Goal: Navigation & Orientation: Find specific page/section

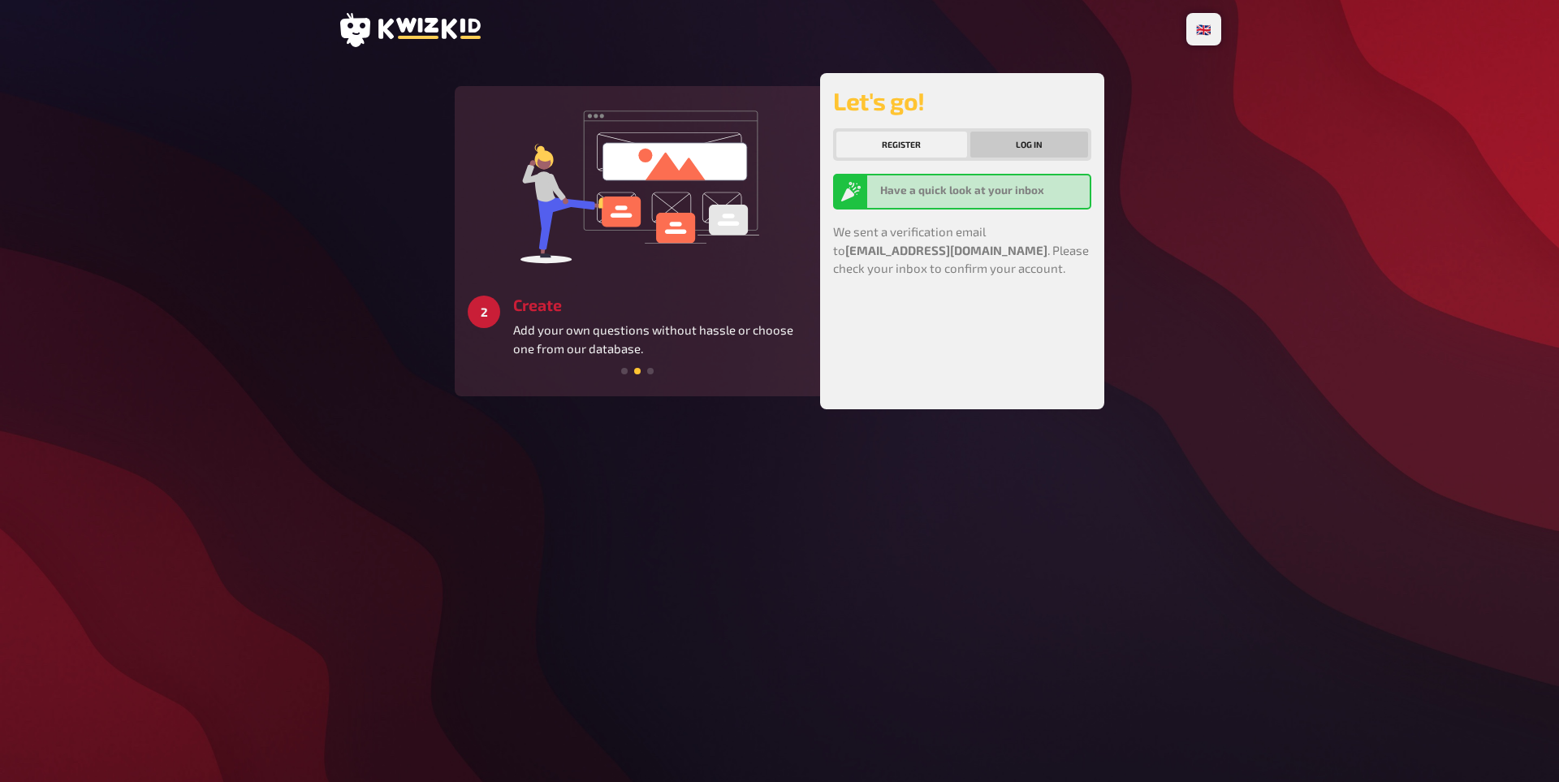
click at [1047, 145] on button "Log in" at bounding box center [1029, 145] width 119 height 26
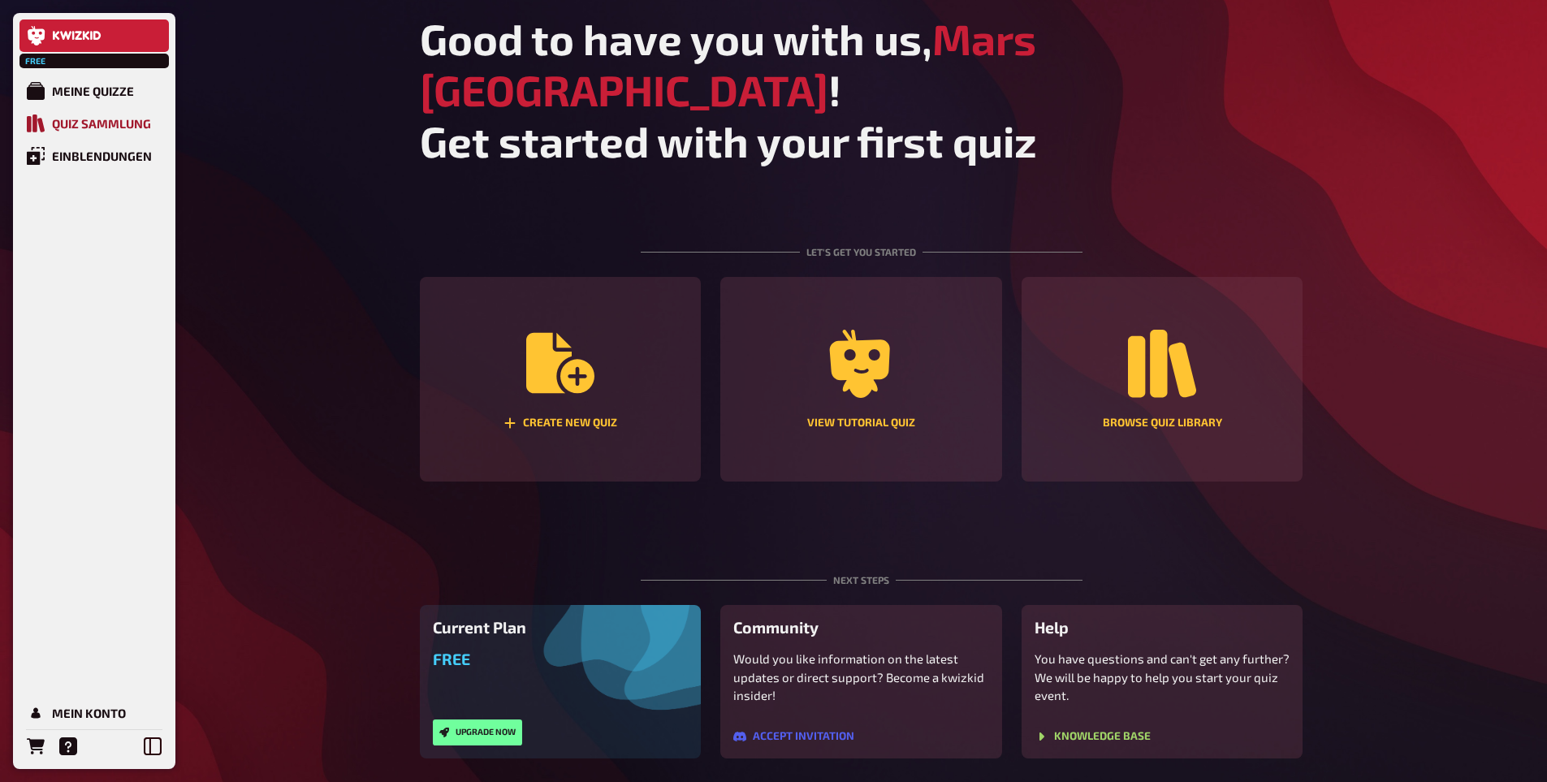
click at [110, 117] on div "Quiz Sammlung" at bounding box center [101, 123] width 99 height 15
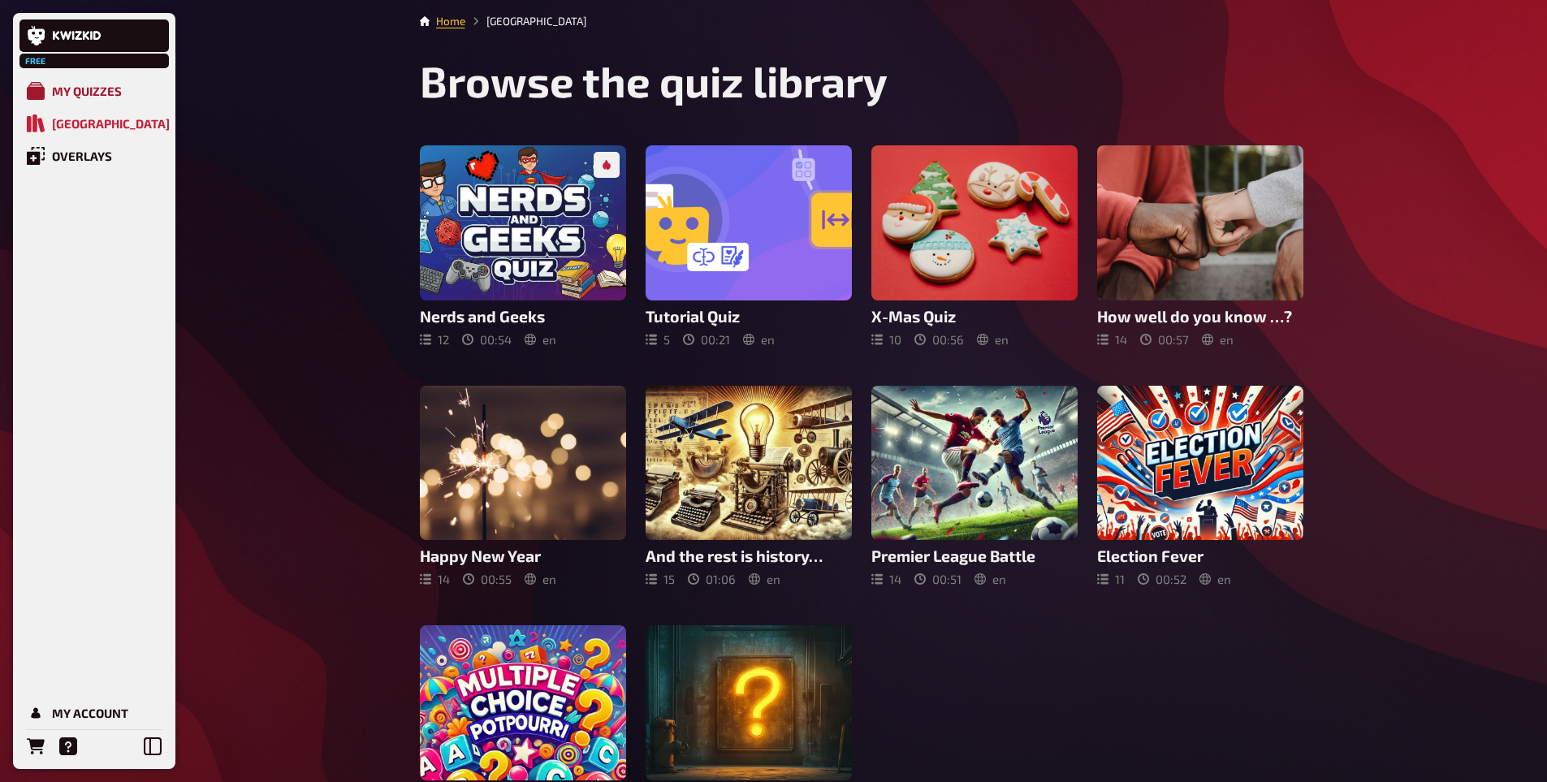
click at [101, 98] on div "My Quizzes" at bounding box center [87, 91] width 70 height 15
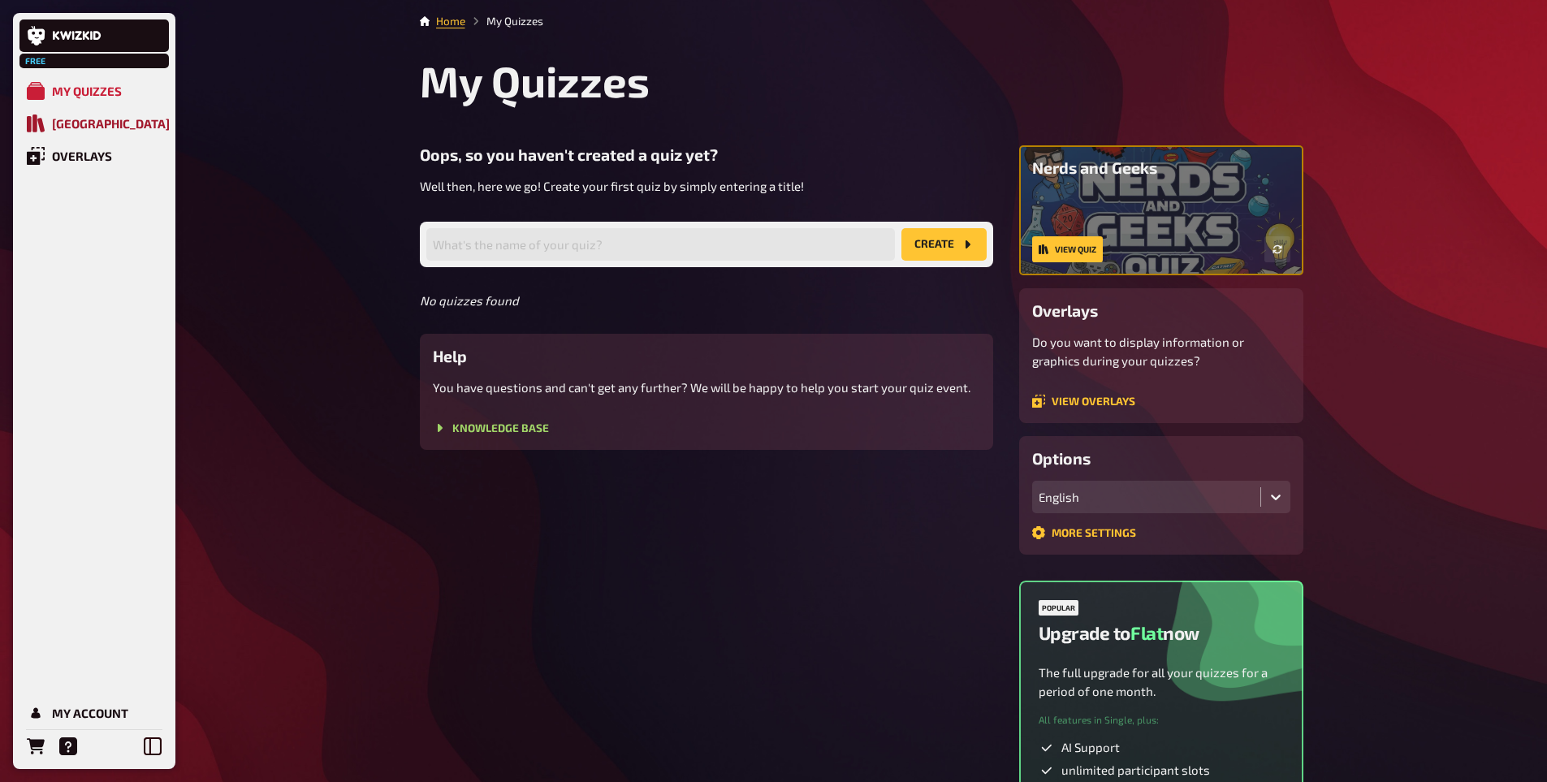
click at [99, 139] on link "[GEOGRAPHIC_DATA]" at bounding box center [93, 123] width 149 height 32
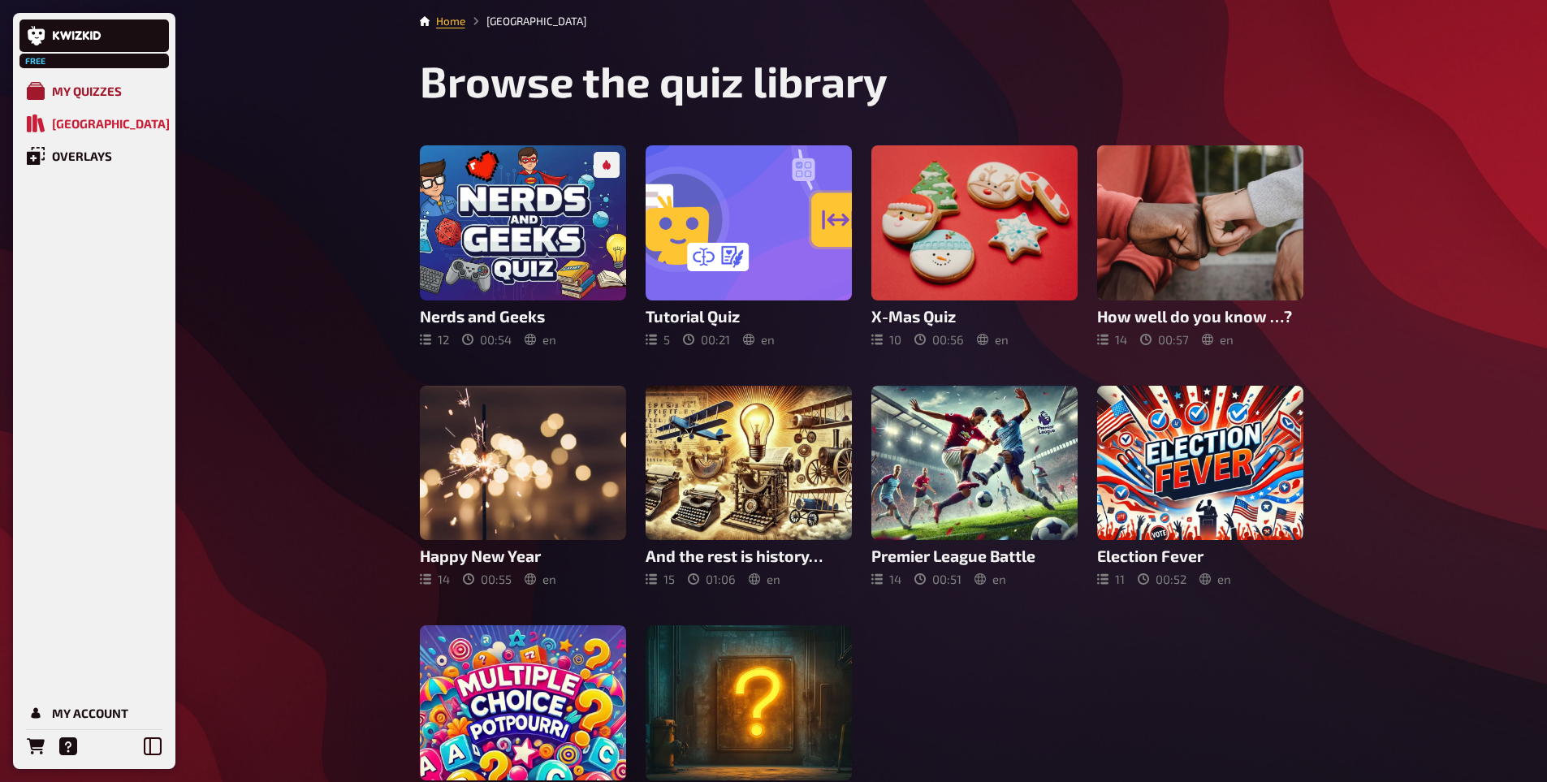
click at [92, 80] on link "My Quizzes" at bounding box center [93, 91] width 149 height 32
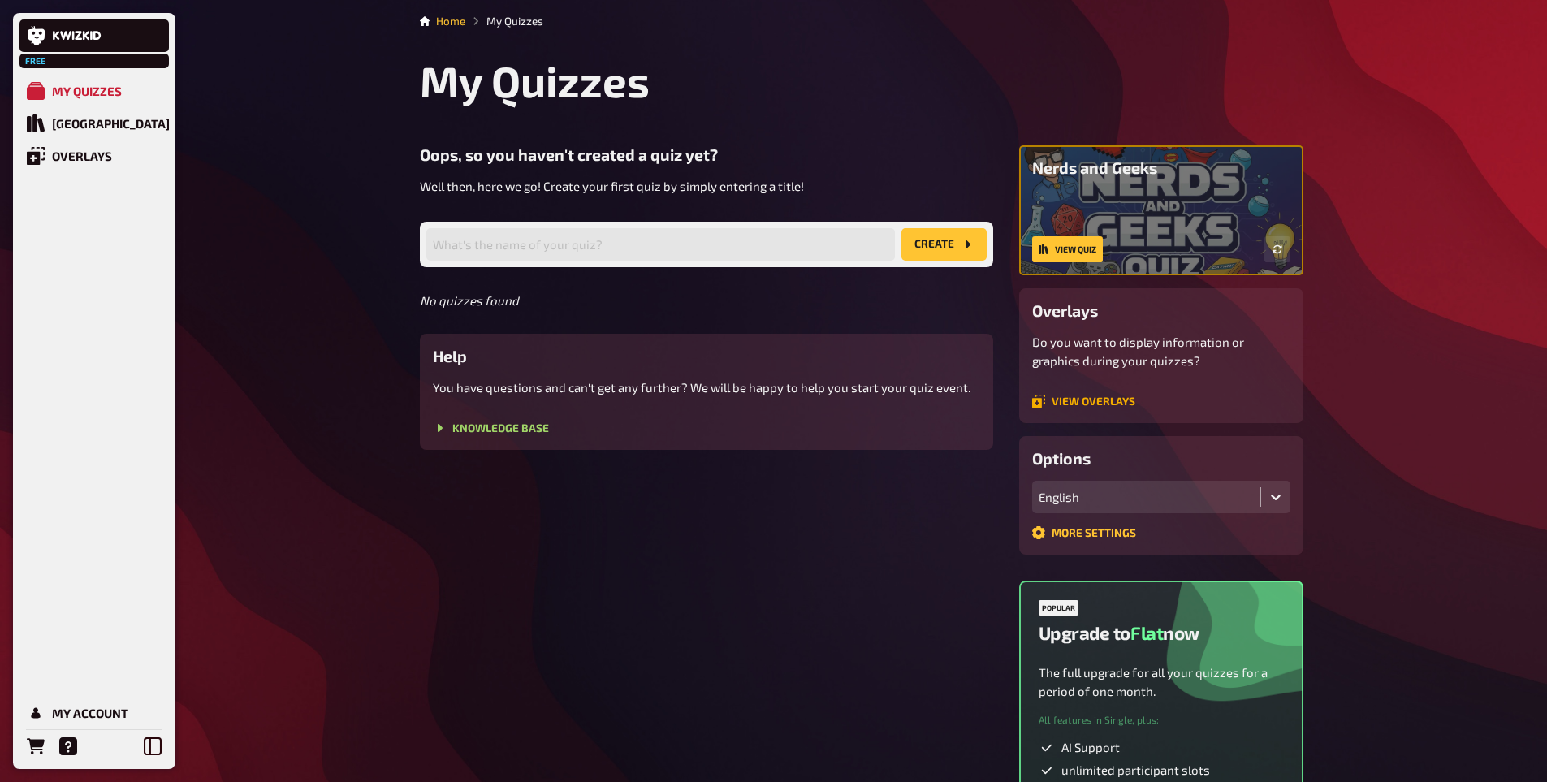
click at [1079, 406] on link "View overlays" at bounding box center [1083, 401] width 103 height 13
click at [458, 427] on link "Knowledge Base" at bounding box center [491, 427] width 116 height 13
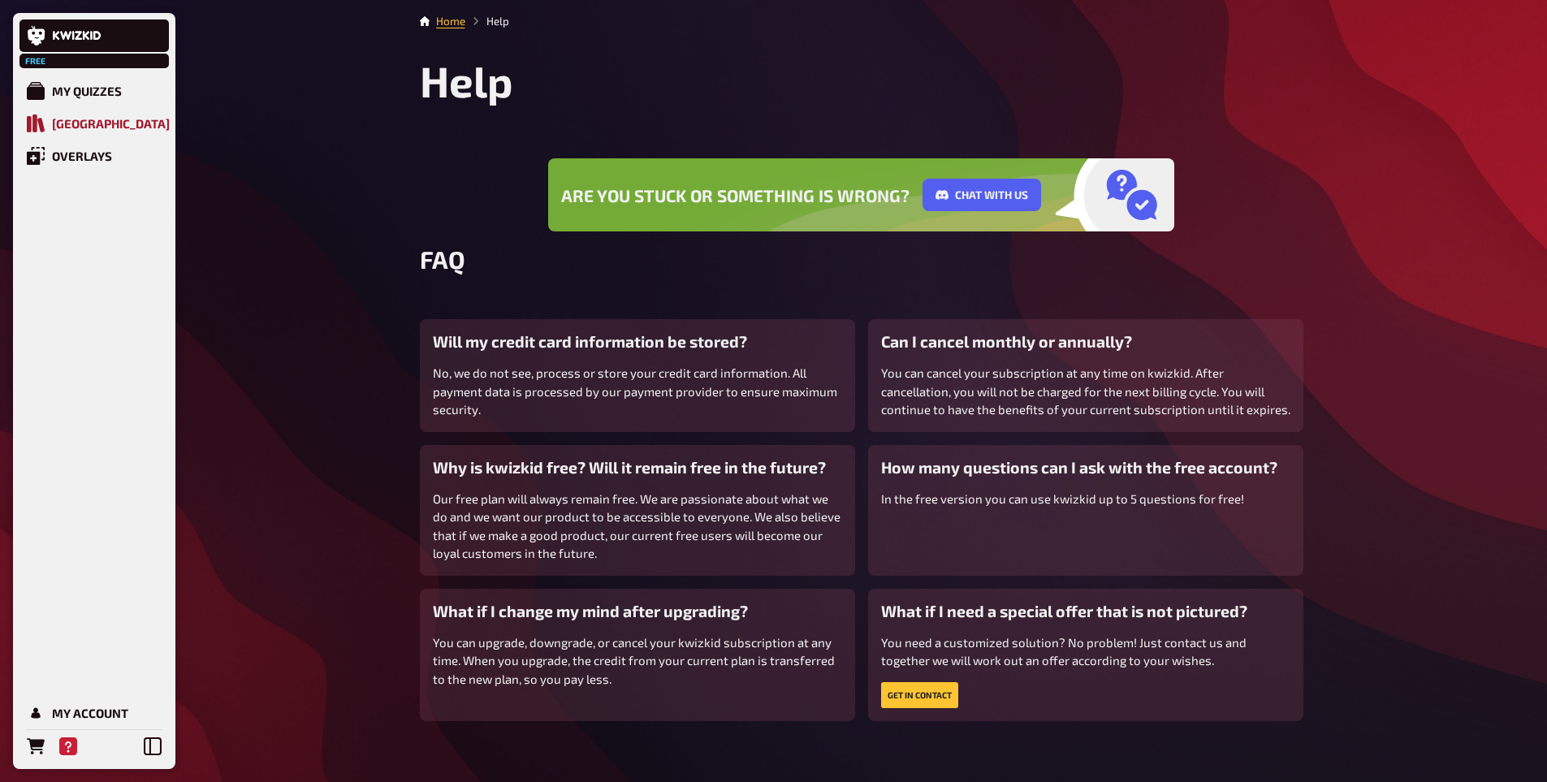
click at [57, 127] on div "[GEOGRAPHIC_DATA]" at bounding box center [111, 123] width 118 height 15
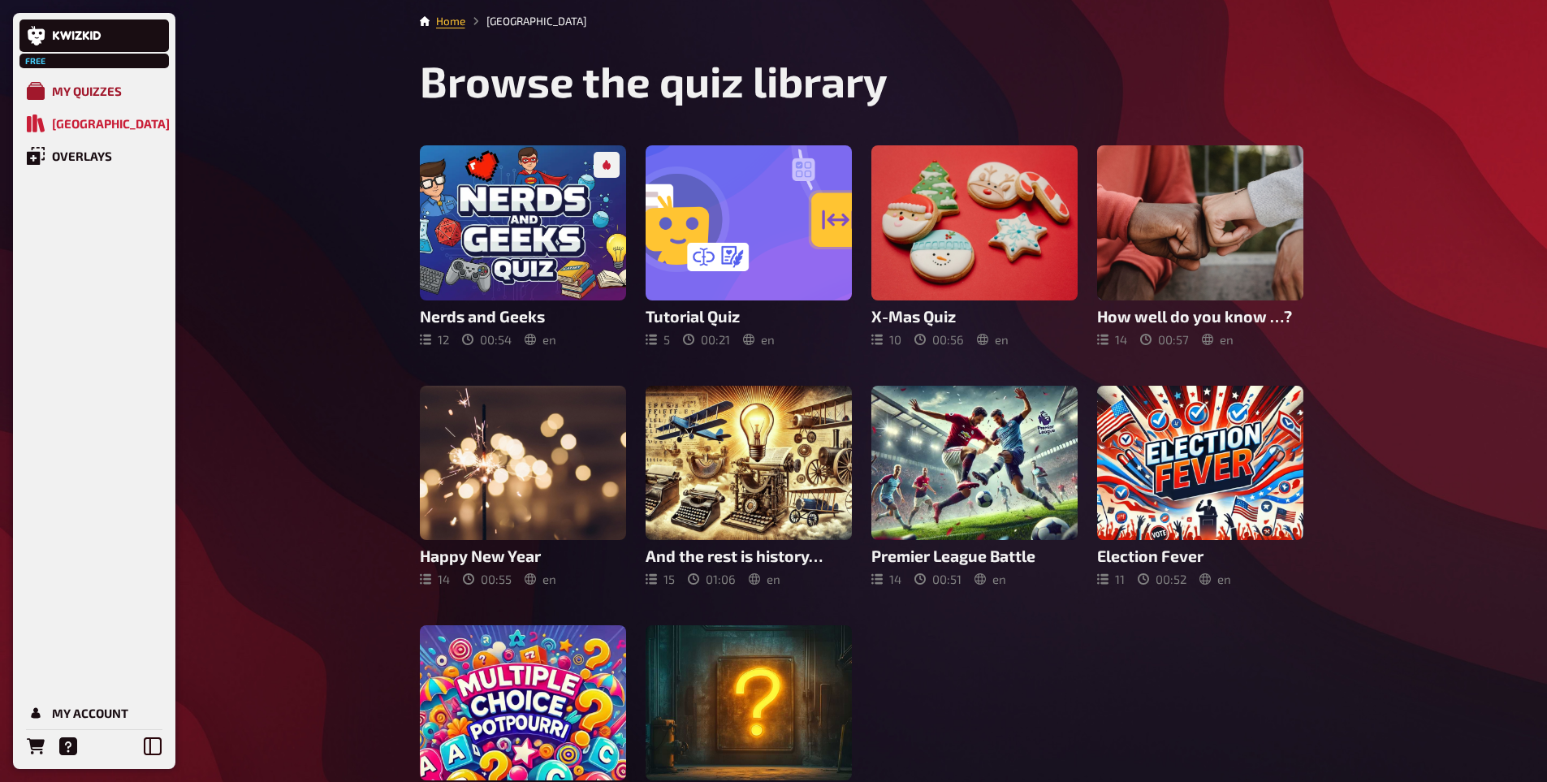
click at [60, 84] on div "My Quizzes" at bounding box center [87, 91] width 70 height 15
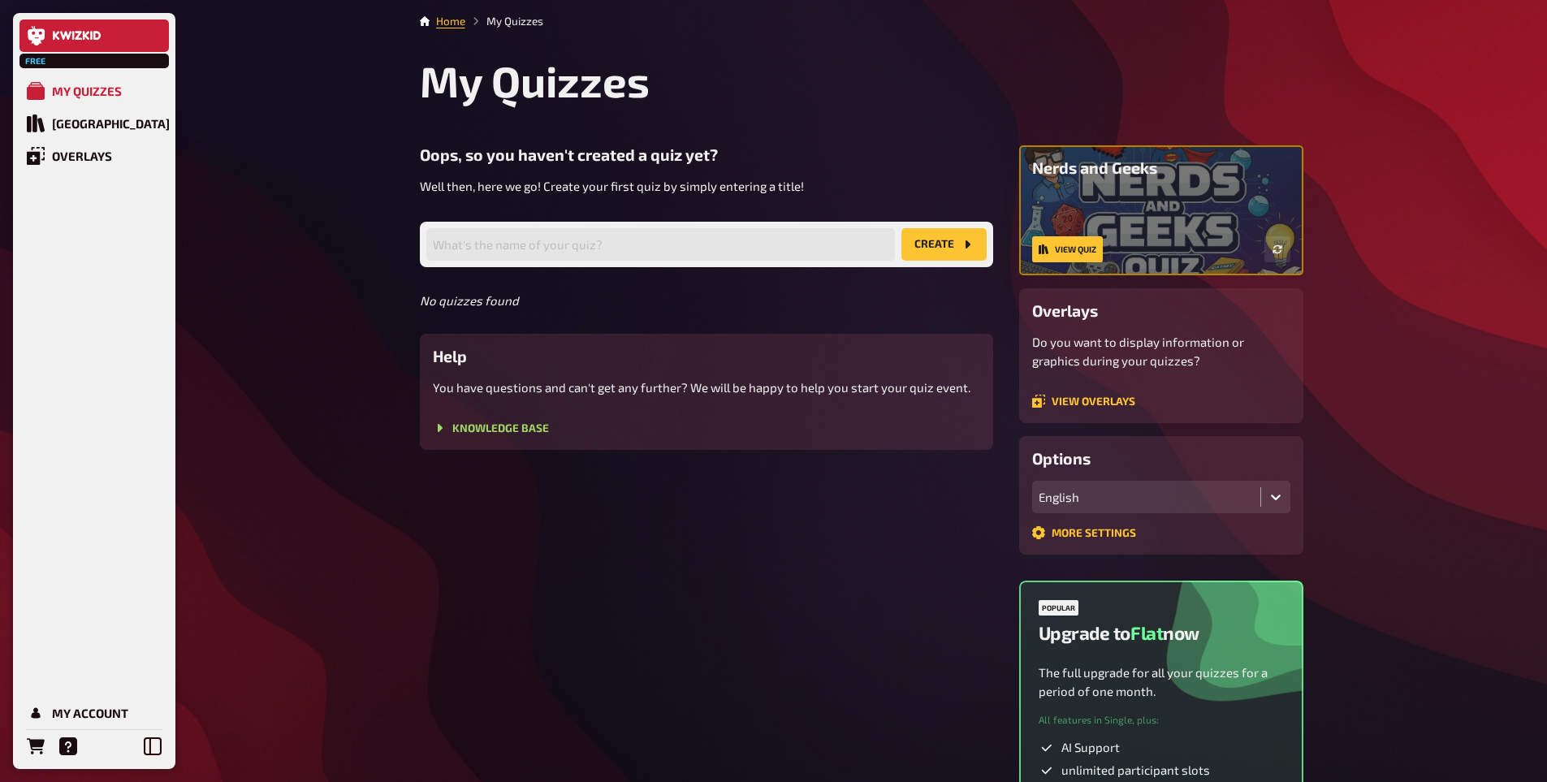
click at [66, 45] on link at bounding box center [93, 35] width 149 height 32
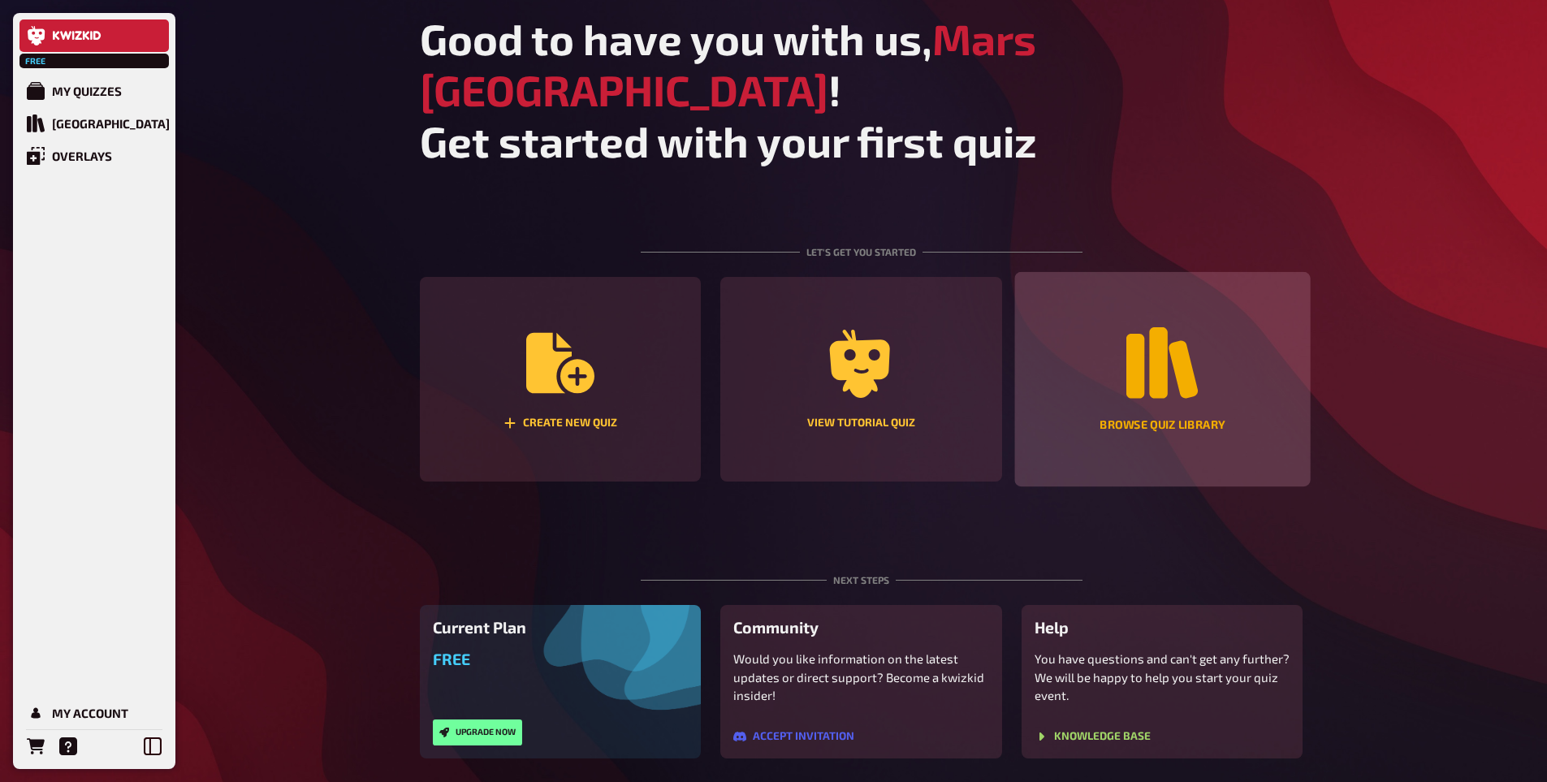
click at [1036, 372] on div "Browse Quiz Library" at bounding box center [1162, 379] width 296 height 215
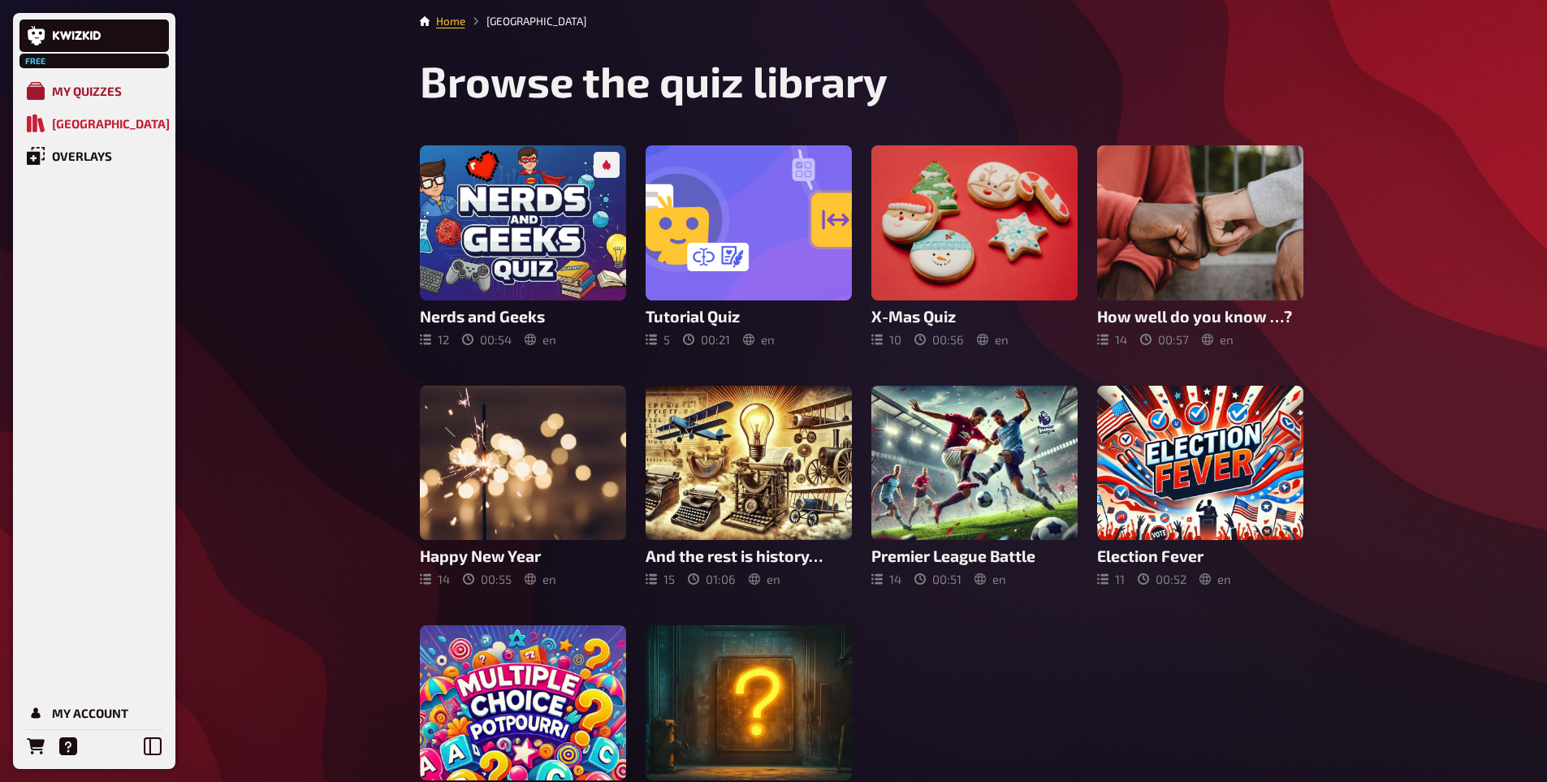
click at [121, 90] on div "My Quizzes" at bounding box center [87, 91] width 70 height 15
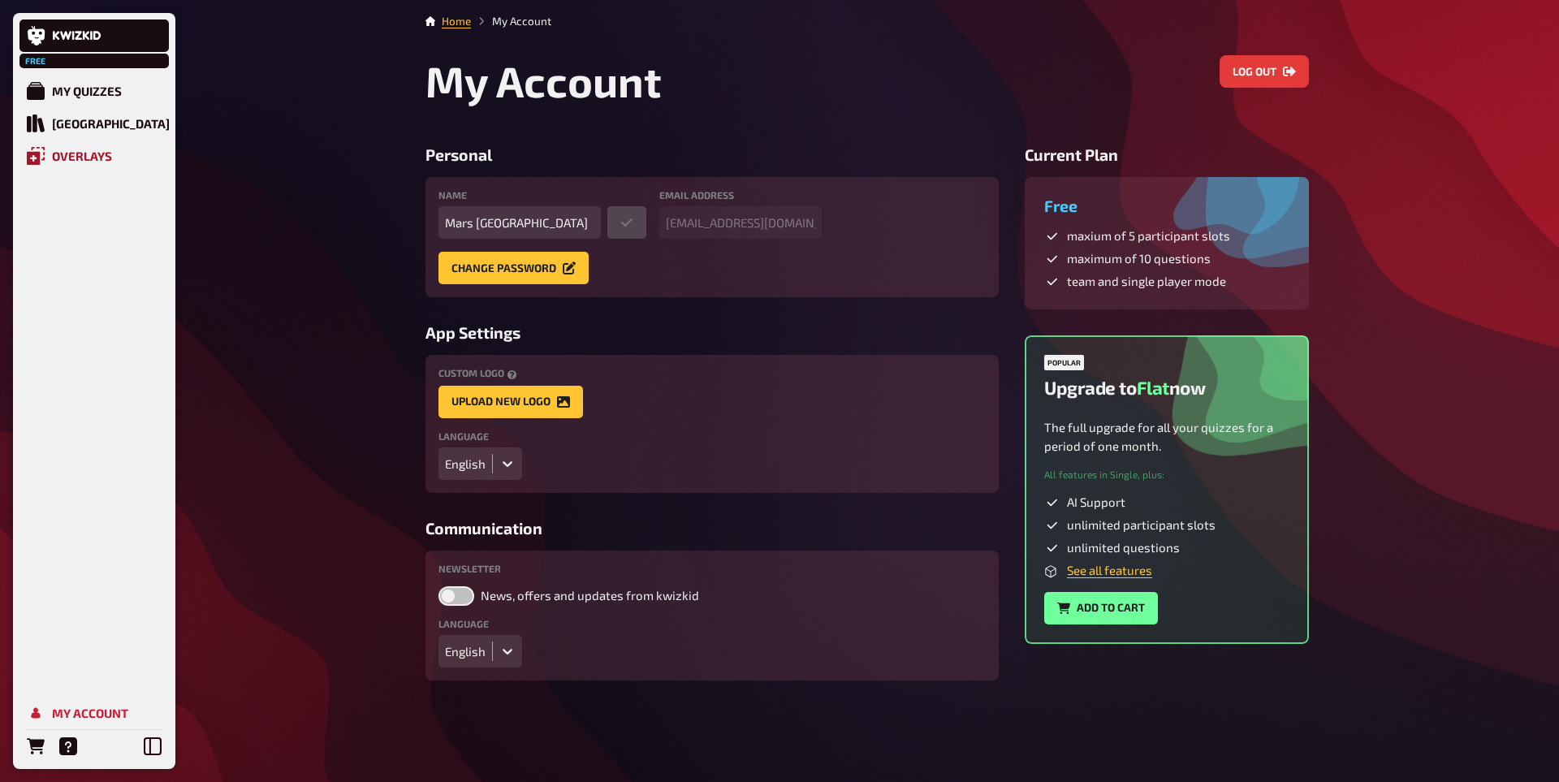
click at [148, 147] on link "Overlays" at bounding box center [93, 156] width 149 height 32
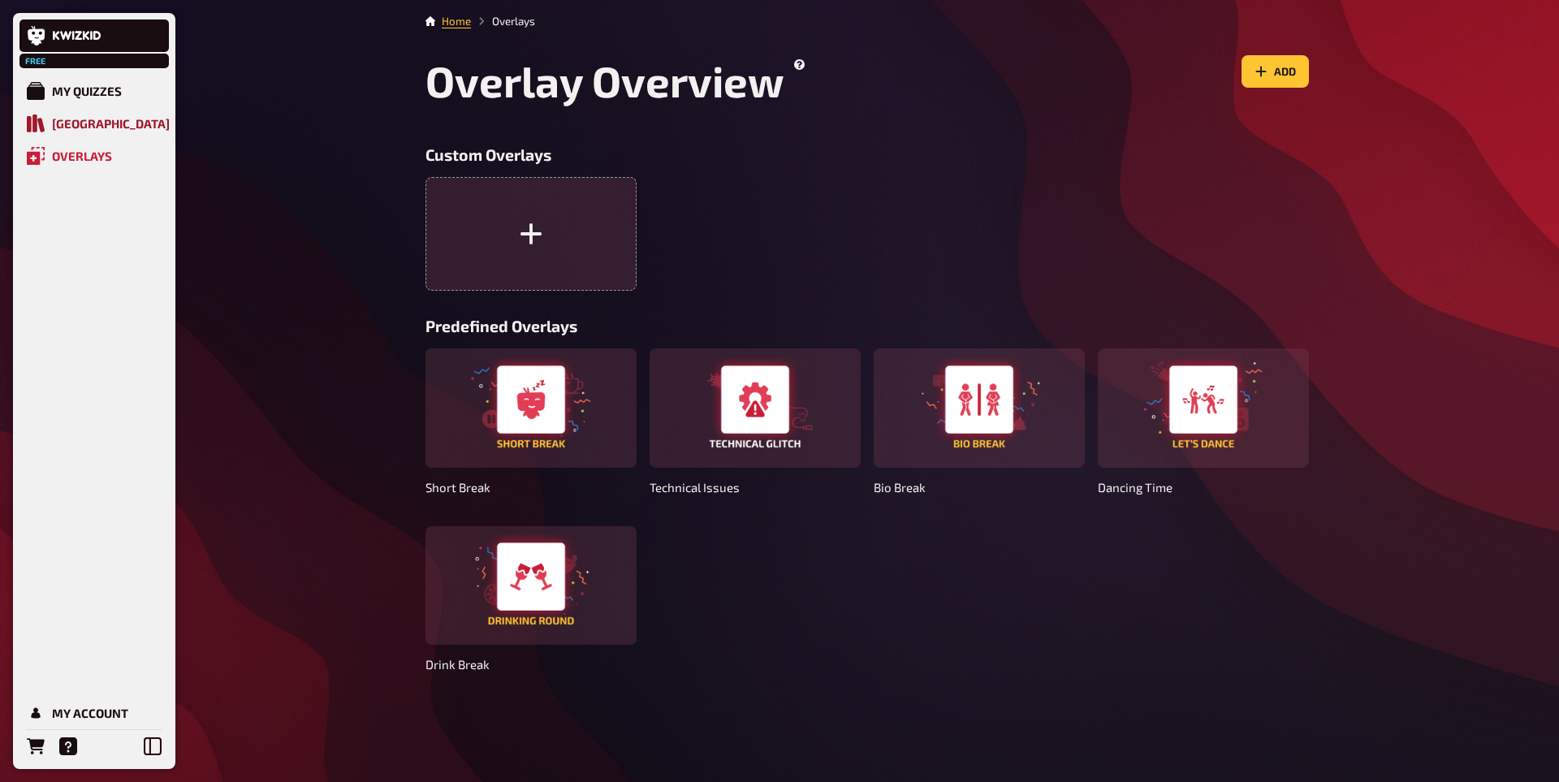
click at [160, 110] on link "[GEOGRAPHIC_DATA]" at bounding box center [93, 123] width 149 height 32
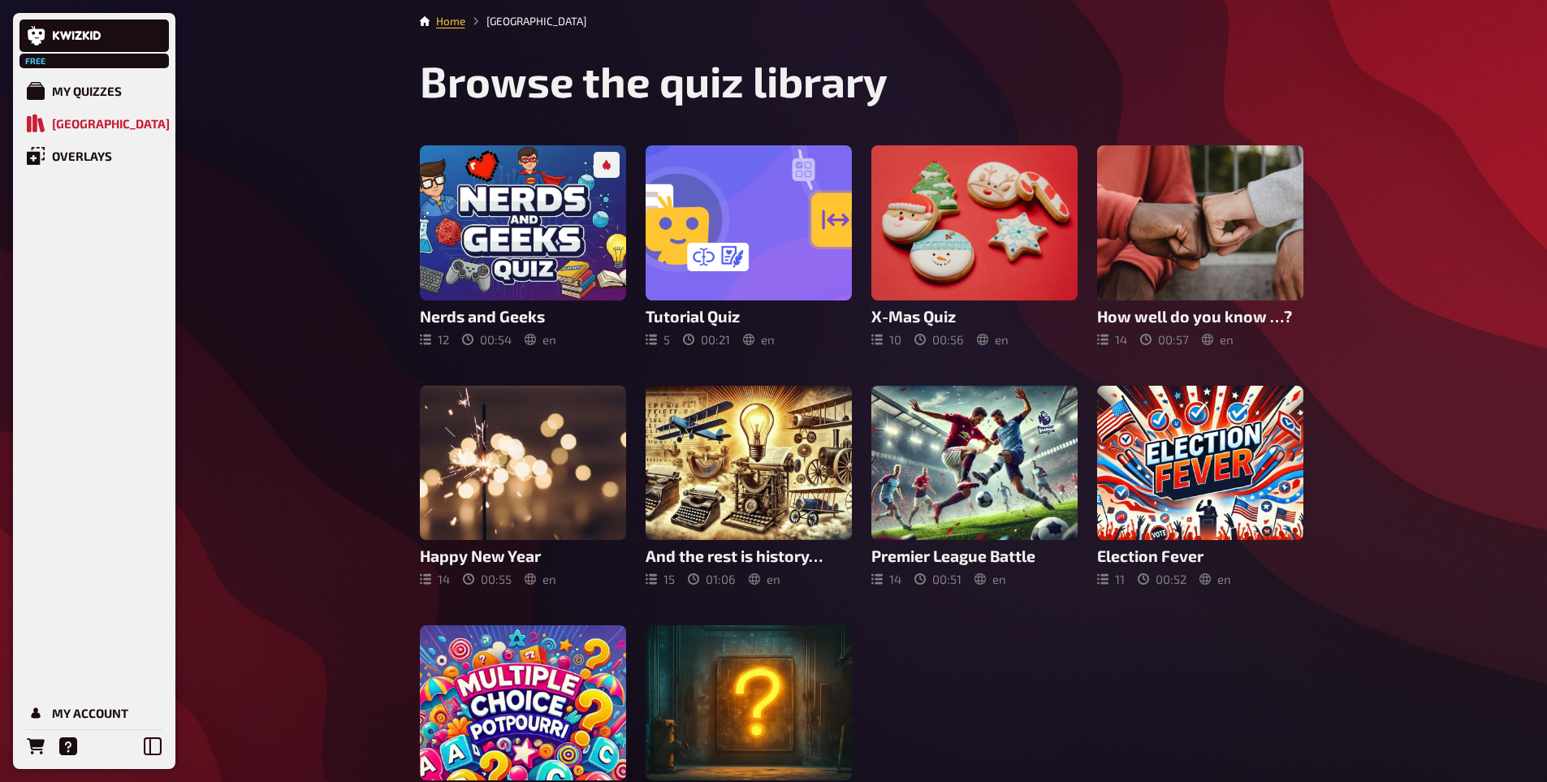
scroll to position [123, 0]
